Goal: Task Accomplishment & Management: Manage account settings

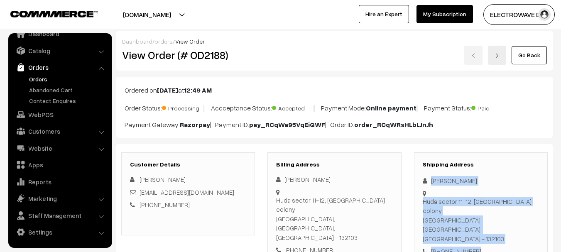
click at [494, 201] on div "Huda sector 11-12, Ghosly colony Panipat, Haryana, India - 132103" at bounding box center [481, 220] width 116 height 47
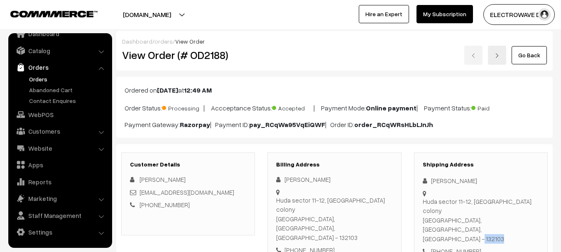
drag, startPoint x: 490, startPoint y: 202, endPoint x: 520, endPoint y: 204, distance: 30.0
click at [520, 204] on div "Shipping Address Sonu Singh Huda sector 11-12, Ghosly colony Panipat, Haryana, …" at bounding box center [481, 208] width 134 height 113
copy div "- 132103"
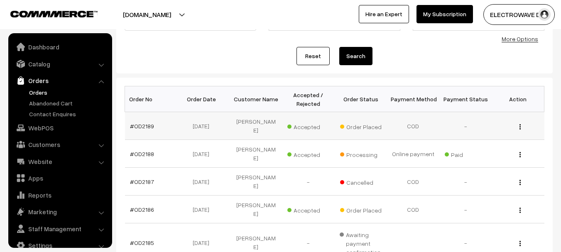
scroll to position [13, 0]
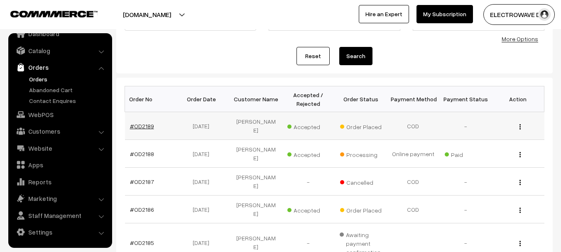
click at [138, 124] on link "#OD2189" at bounding box center [142, 126] width 24 height 7
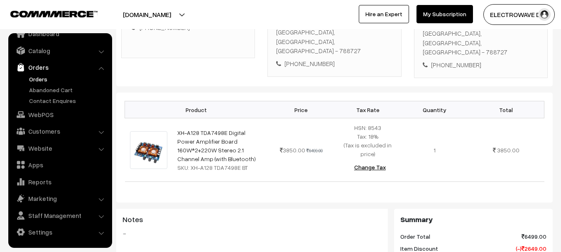
scroll to position [88, 0]
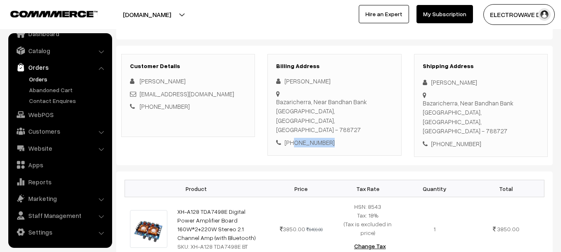
drag, startPoint x: 294, startPoint y: 116, endPoint x: 333, endPoint y: 116, distance: 39.0
click at [333, 138] on div "+91 7086486976" at bounding box center [334, 143] width 116 height 10
click at [316, 126] on div "Billing Address Santosh Lohar Bazaricherra, Near Bandhan Bank Karimganj, Assam,…" at bounding box center [334, 105] width 134 height 102
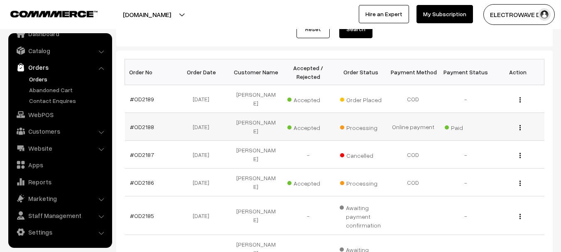
scroll to position [125, 0]
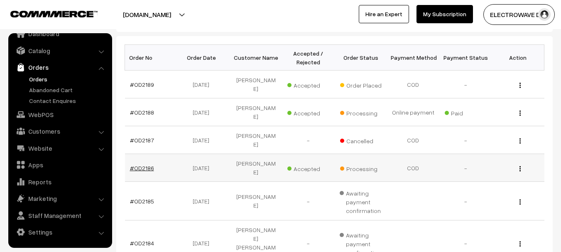
click at [145, 164] on link "#OD2186" at bounding box center [142, 167] width 24 height 7
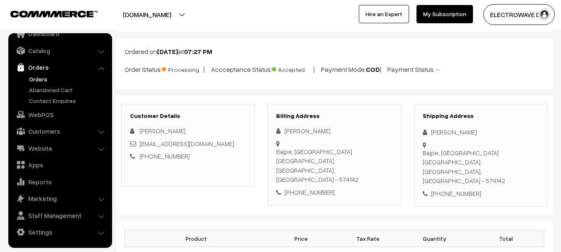
scroll to position [83, 0]
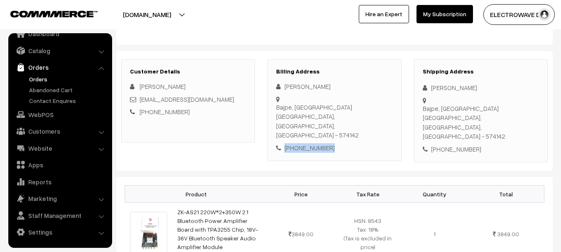
drag, startPoint x: 285, startPoint y: 120, endPoint x: 334, endPoint y: 124, distance: 48.8
click at [334, 143] on div "+91 9743079497" at bounding box center [334, 148] width 116 height 10
copy div "+91 9743079497"
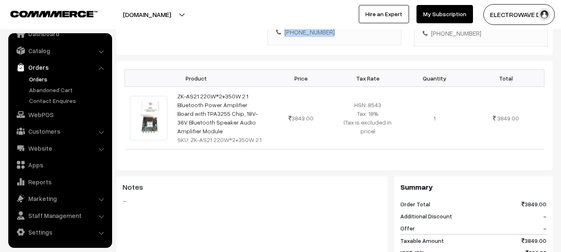
scroll to position [208, 0]
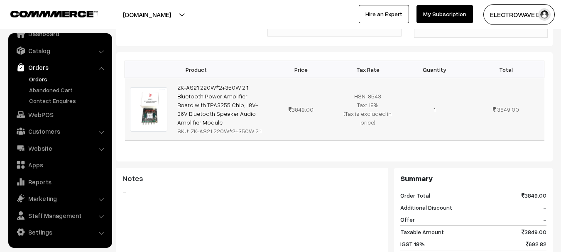
drag, startPoint x: 176, startPoint y: 63, endPoint x: 200, endPoint y: 98, distance: 43.0
click at [200, 98] on td "ZK-AS21 220W*2+350W 2.1 Bluetooth Power Amplifier Board with TPA3255 Chip, 18V-…" at bounding box center [220, 109] width 96 height 63
copy link "ZK-AS21 220W*2+350W 2.1 Bluetooth Power Amplifier Board with TPA3255 Chip, 18V-…"
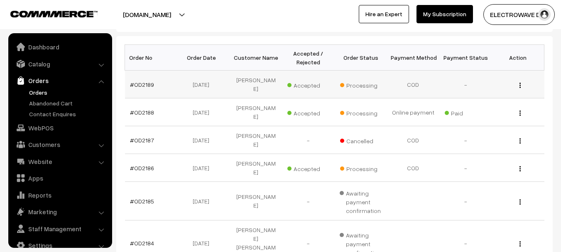
scroll to position [13, 0]
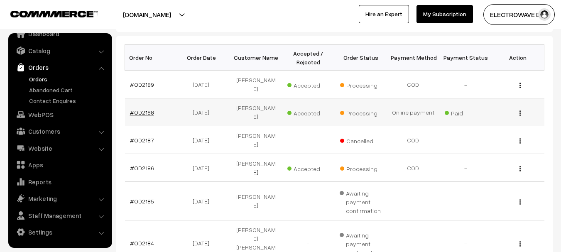
click at [145, 109] on link "#OD2188" at bounding box center [142, 112] width 24 height 7
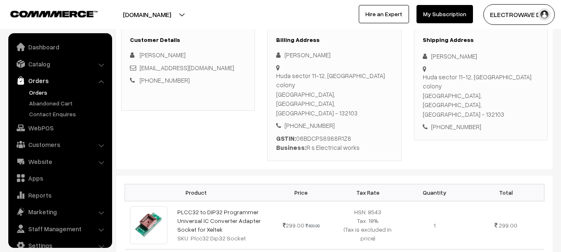
scroll to position [13, 0]
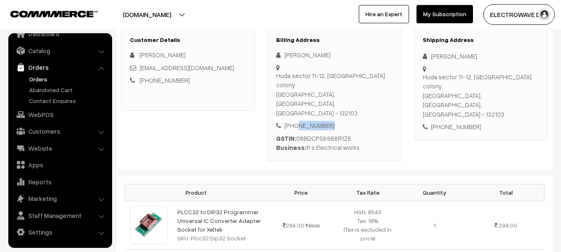
drag, startPoint x: 294, startPoint y: 90, endPoint x: 331, endPoint y: 89, distance: 36.1
click at [331, 121] on div "[PHONE_NUMBER]" at bounding box center [334, 126] width 116 height 10
copy div "9896573952"
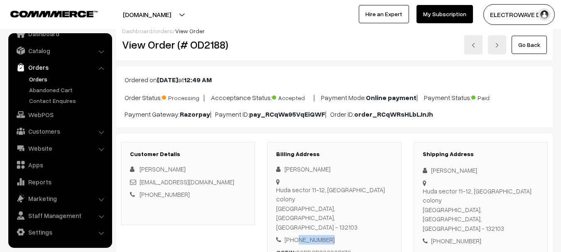
scroll to position [0, 0]
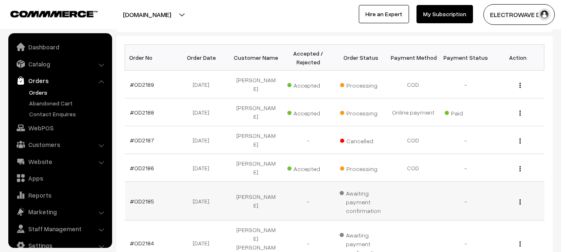
scroll to position [13, 0]
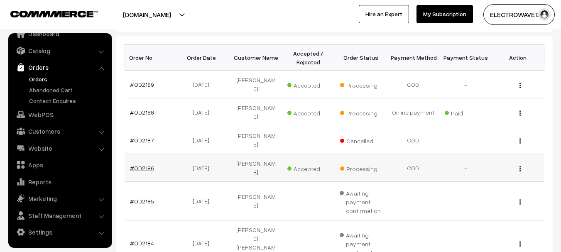
click at [147, 164] on link "#OD2186" at bounding box center [142, 167] width 24 height 7
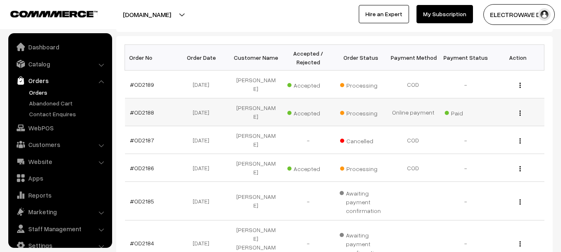
scroll to position [13, 0]
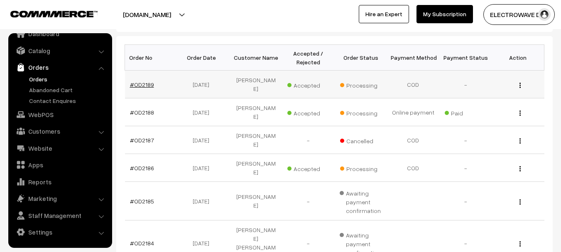
click at [149, 83] on link "#OD2189" at bounding box center [142, 84] width 24 height 7
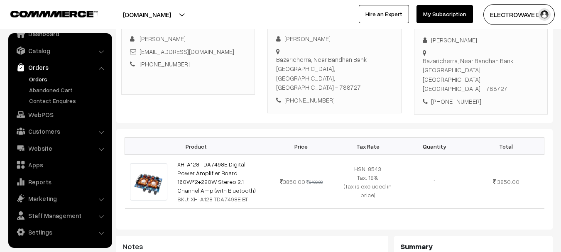
scroll to position [83, 0]
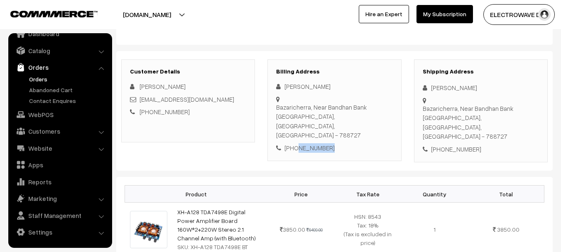
drag, startPoint x: 294, startPoint y: 121, endPoint x: 330, endPoint y: 118, distance: 35.8
click at [330, 143] on div "+91 7086486976" at bounding box center [334, 148] width 116 height 10
copy div "7086486976"
drag, startPoint x: 173, startPoint y: 191, endPoint x: 202, endPoint y: 217, distance: 39.1
click at [202, 217] on td "XH-A128 TDA7498E Digital Power Amplifier Board 160W*2+220W Stereo 2.1 Channel A…" at bounding box center [220, 230] width 96 height 54
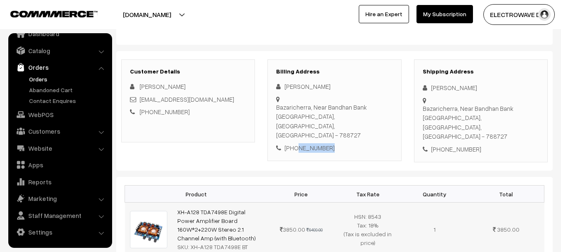
copy link "XH-A128 TDA7498E Digital Power Amplifier Board 160W*2+220W Stereo 2.1 Channel A…"
click at [206, 139] on div "Customer Details Santosh Lohar santoshlohar247@gmail.com +91 7086486976" at bounding box center [188, 100] width 134 height 83
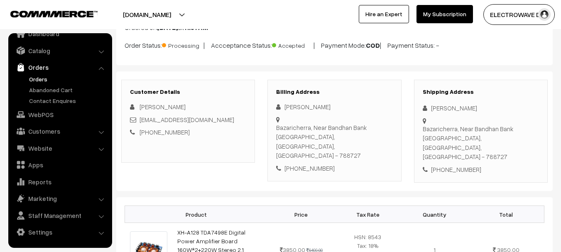
scroll to position [42, 0]
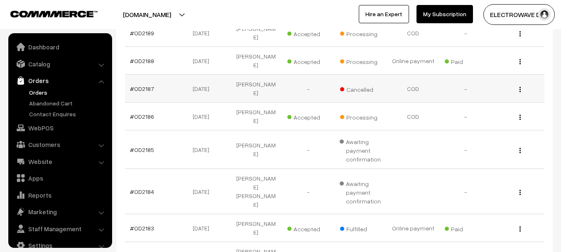
scroll to position [13, 0]
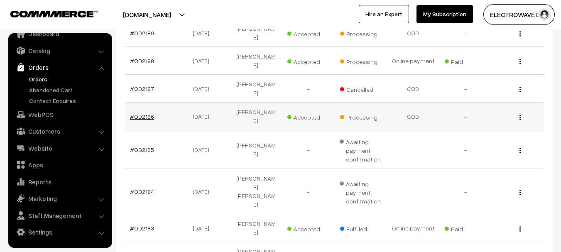
click at [139, 113] on link "#OD2186" at bounding box center [142, 116] width 24 height 7
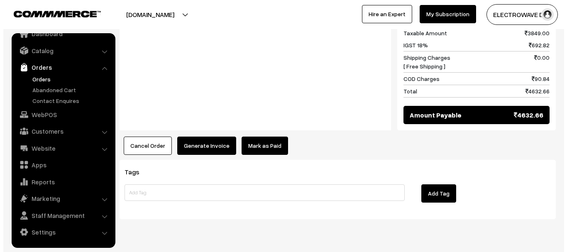
scroll to position [407, 0]
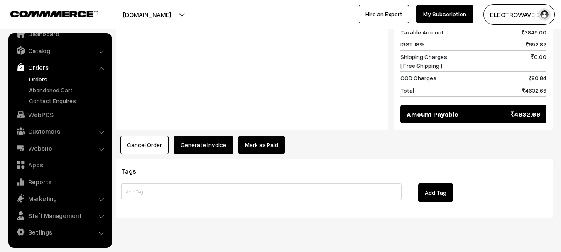
click at [189, 136] on button "Generate Invoice" at bounding box center [203, 145] width 59 height 18
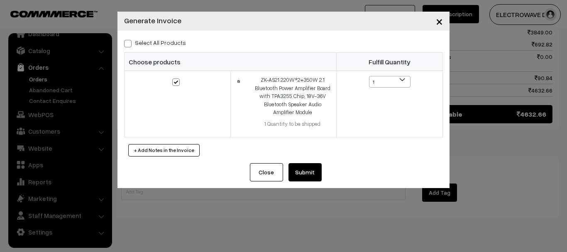
click at [302, 173] on button "Submit" at bounding box center [305, 172] width 33 height 18
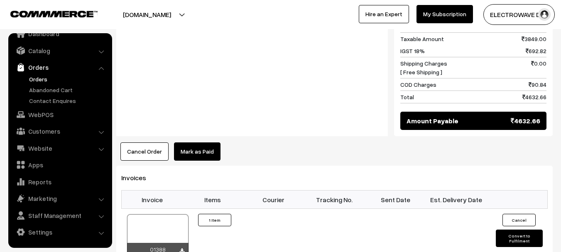
scroll to position [415, 0]
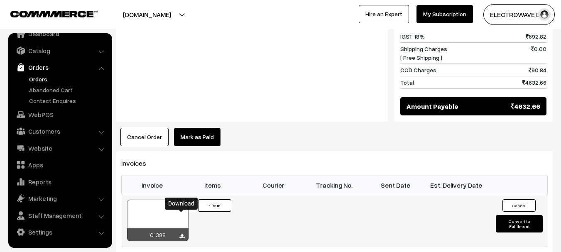
click at [179, 234] on icon at bounding box center [181, 236] width 5 height 5
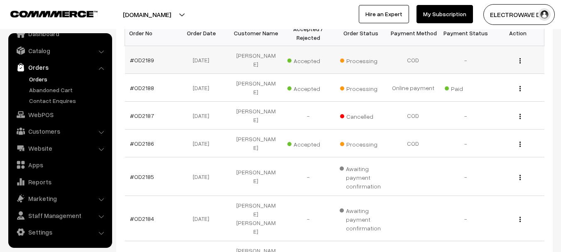
scroll to position [135, 0]
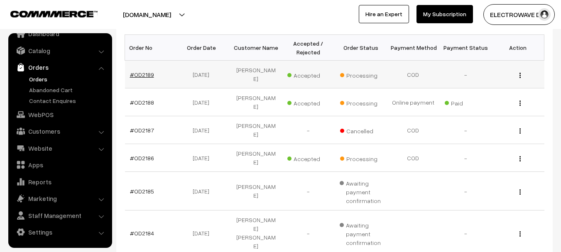
click at [139, 71] on link "#OD2189" at bounding box center [142, 74] width 24 height 7
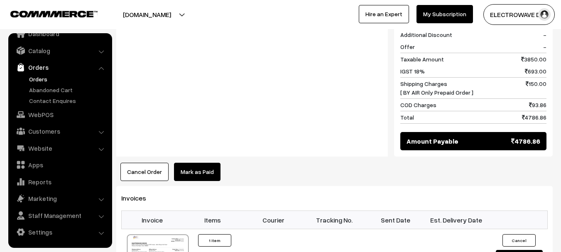
scroll to position [415, 0]
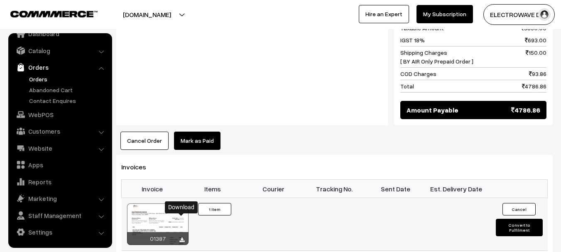
click at [183, 238] on icon at bounding box center [181, 240] width 5 height 5
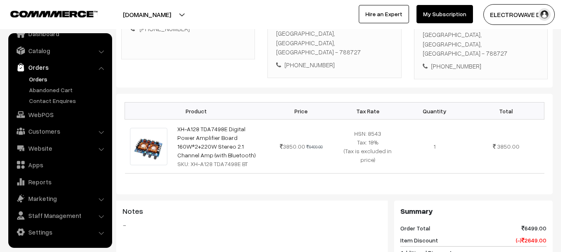
scroll to position [0, 0]
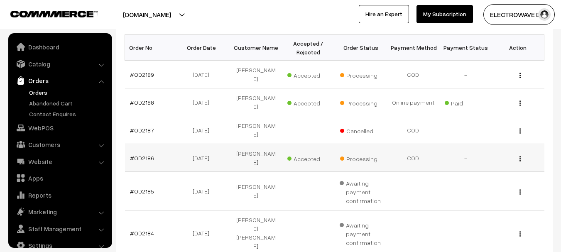
scroll to position [13, 0]
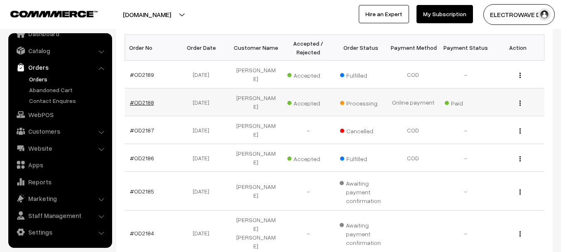
click at [145, 99] on link "#OD2188" at bounding box center [142, 102] width 24 height 7
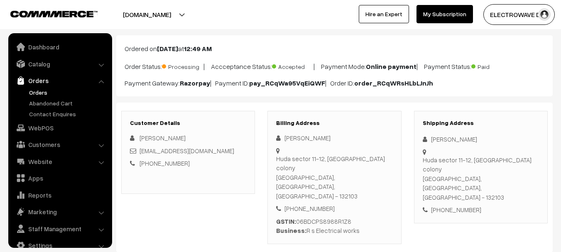
scroll to position [13, 0]
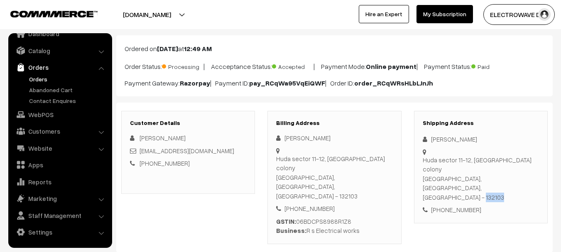
drag, startPoint x: 492, startPoint y: 162, endPoint x: 516, endPoint y: 157, distance: 24.6
click at [516, 157] on div "Shipping Address Sonu Singh Huda sector 11-12, Ghosly colony Panipat, Haryana, …" at bounding box center [481, 167] width 134 height 113
copy div "132103"
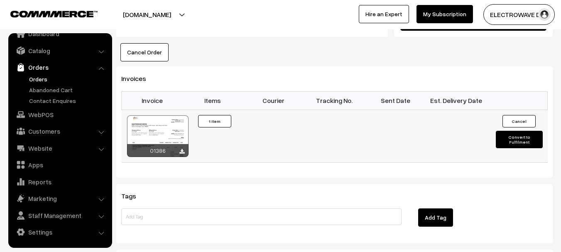
scroll to position [540, 0]
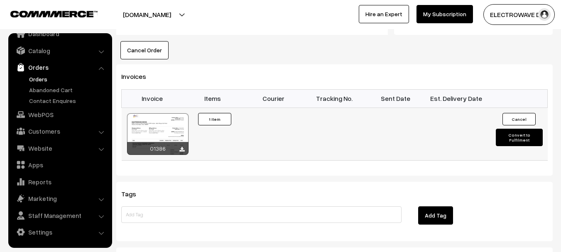
click at [500, 129] on button "Convert to Fulfilment" at bounding box center [519, 137] width 47 height 17
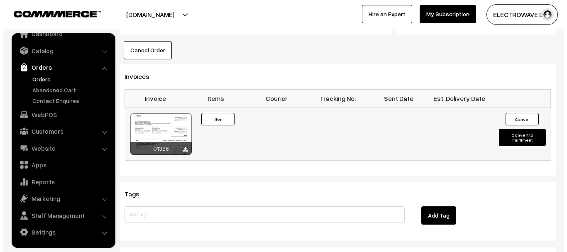
scroll to position [541, 0]
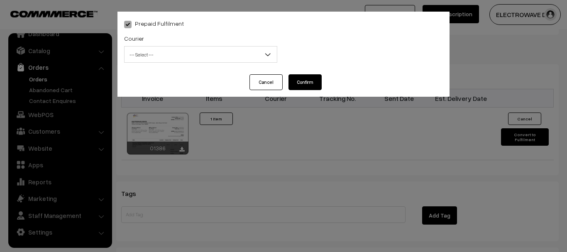
click at [212, 47] on span "-- Select --" at bounding box center [201, 54] width 152 height 15
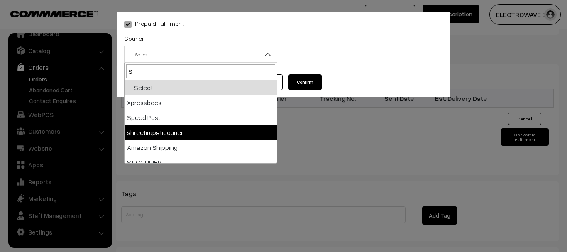
type input "S"
select select "8"
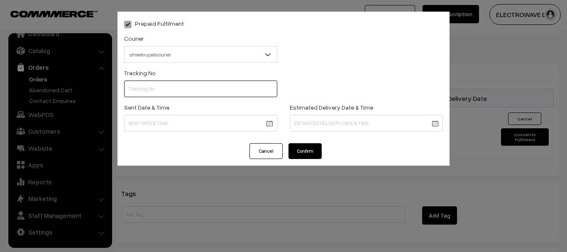
click at [172, 87] on input "text" at bounding box center [200, 89] width 153 height 17
click at [132, 89] on input "374800046272" at bounding box center [200, 89] width 153 height 17
click at [135, 88] on input "374800046272" at bounding box center [200, 89] width 153 height 17
click at [140, 88] on input "374800046272" at bounding box center [200, 89] width 153 height 17
click at [147, 89] on input "374800046272" at bounding box center [200, 89] width 153 height 17
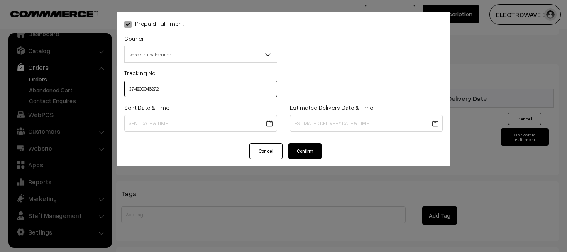
type input "374800046272"
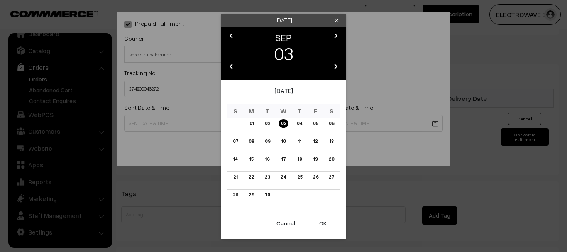
click at [319, 222] on button "OK" at bounding box center [323, 223] width 33 height 18
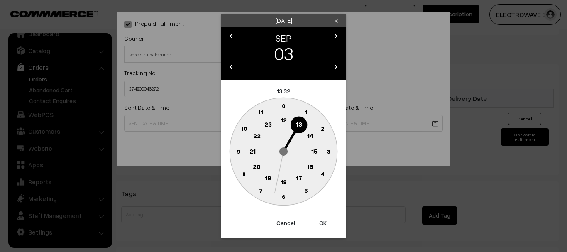
click at [319, 222] on button "OK" at bounding box center [323, 223] width 33 height 18
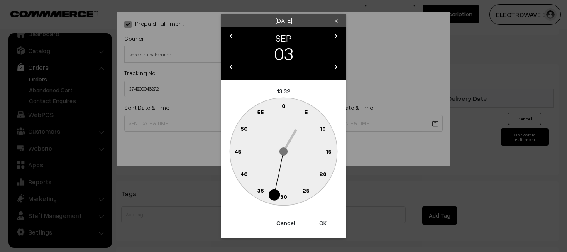
click at [319, 222] on button "OK" at bounding box center [323, 223] width 33 height 18
type input "03-09-2025 13:32"
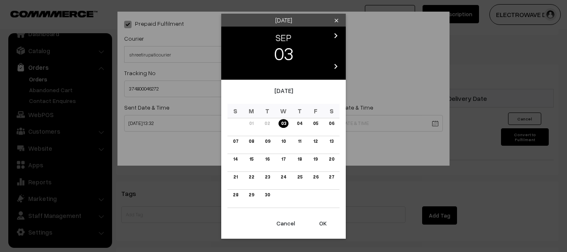
click at [335, 123] on link "06" at bounding box center [331, 123] width 10 height 9
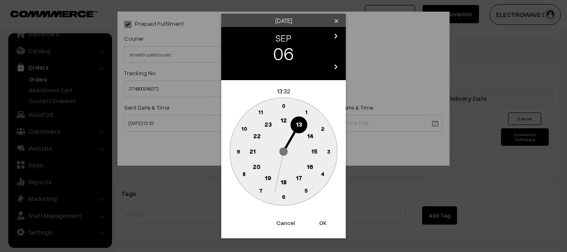
click at [323, 223] on button "OK" at bounding box center [323, 223] width 33 height 18
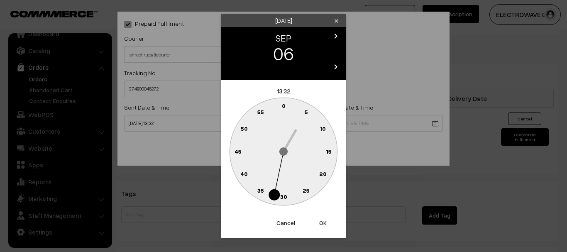
click at [323, 223] on button "OK" at bounding box center [323, 223] width 33 height 18
type input "06-09-2025 13:32"
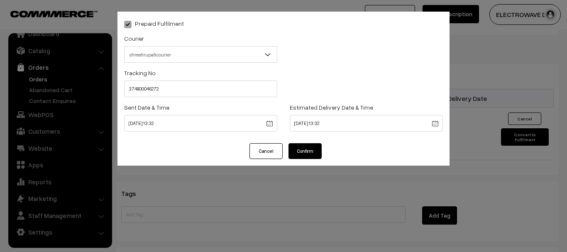
click at [304, 149] on button "Confirm" at bounding box center [305, 151] width 33 height 16
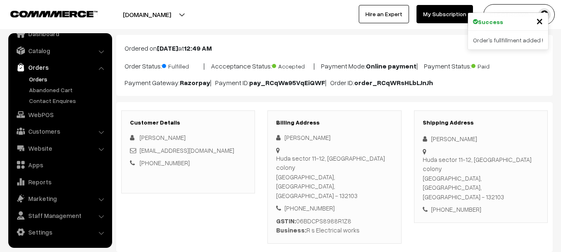
scroll to position [42, 0]
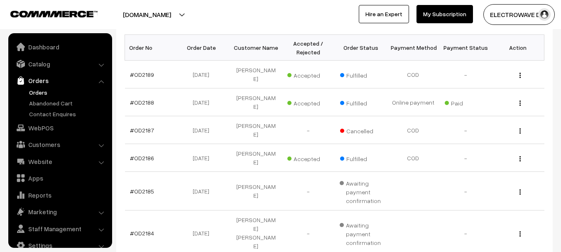
scroll to position [13, 0]
